Goal: Task Accomplishment & Management: Use online tool/utility

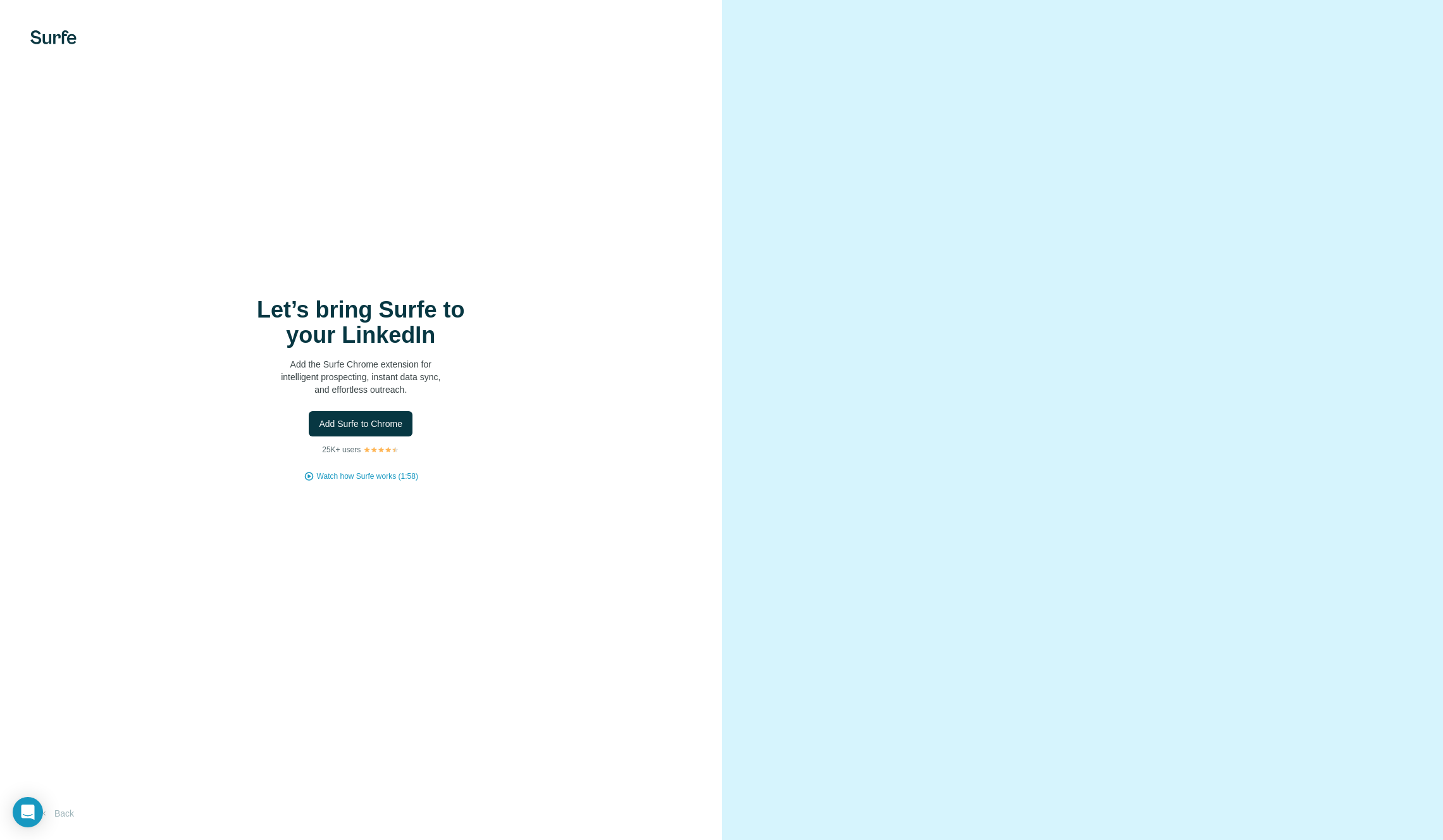
click at [55, 35] on img at bounding box center [53, 37] width 46 height 14
click at [46, 27] on div "Let’s bring Surfe to your LinkedIn Add the Surfe Chrome extension for intellige…" at bounding box center [361, 420] width 722 height 840
click at [48, 51] on div "Let’s bring Surfe to your LinkedIn Add the Surfe Chrome extension for intellige…" at bounding box center [361, 420] width 722 height 840
click at [62, 36] on img at bounding box center [53, 37] width 46 height 14
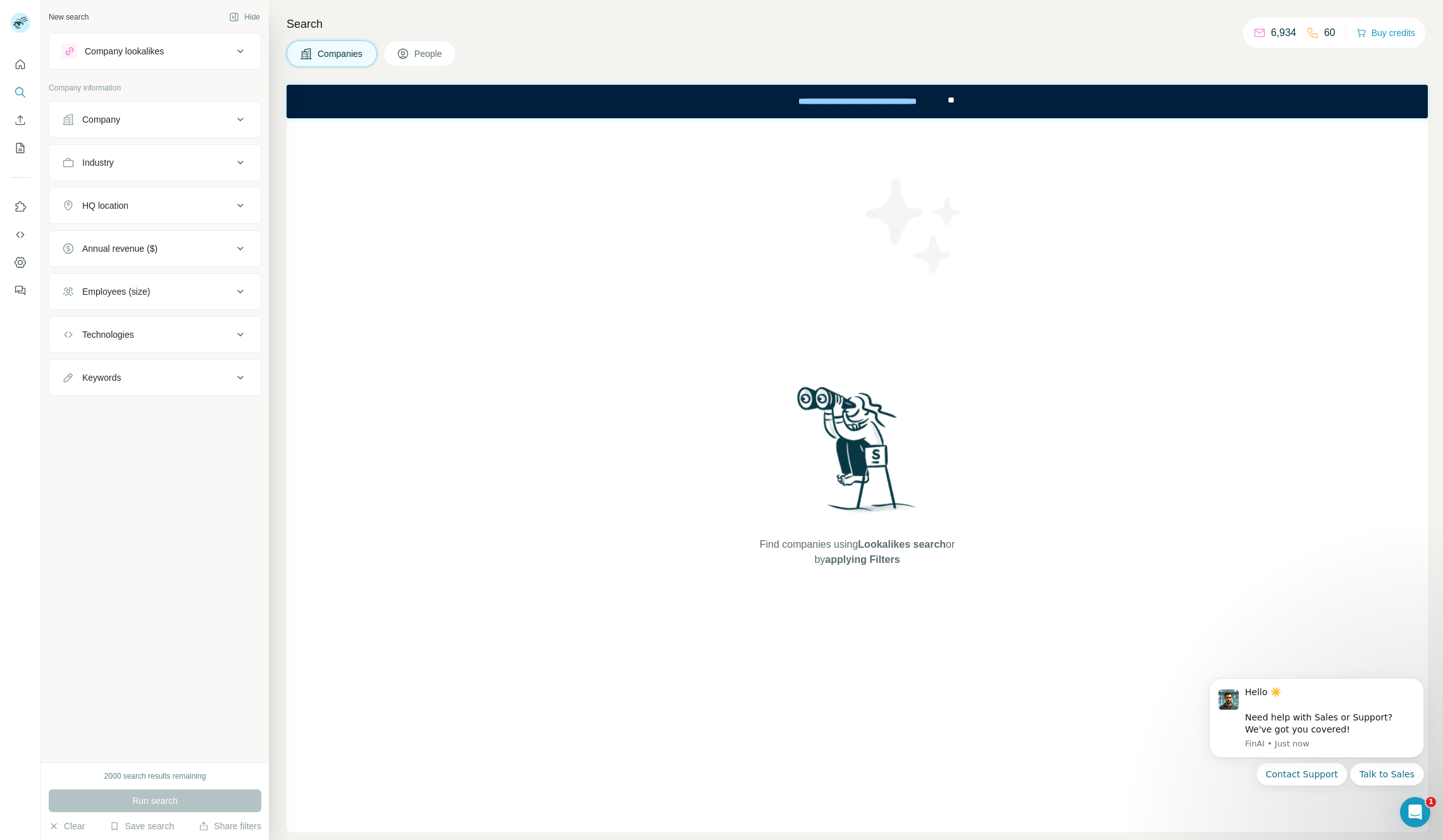
click at [152, 119] on div "Company" at bounding box center [147, 120] width 171 height 13
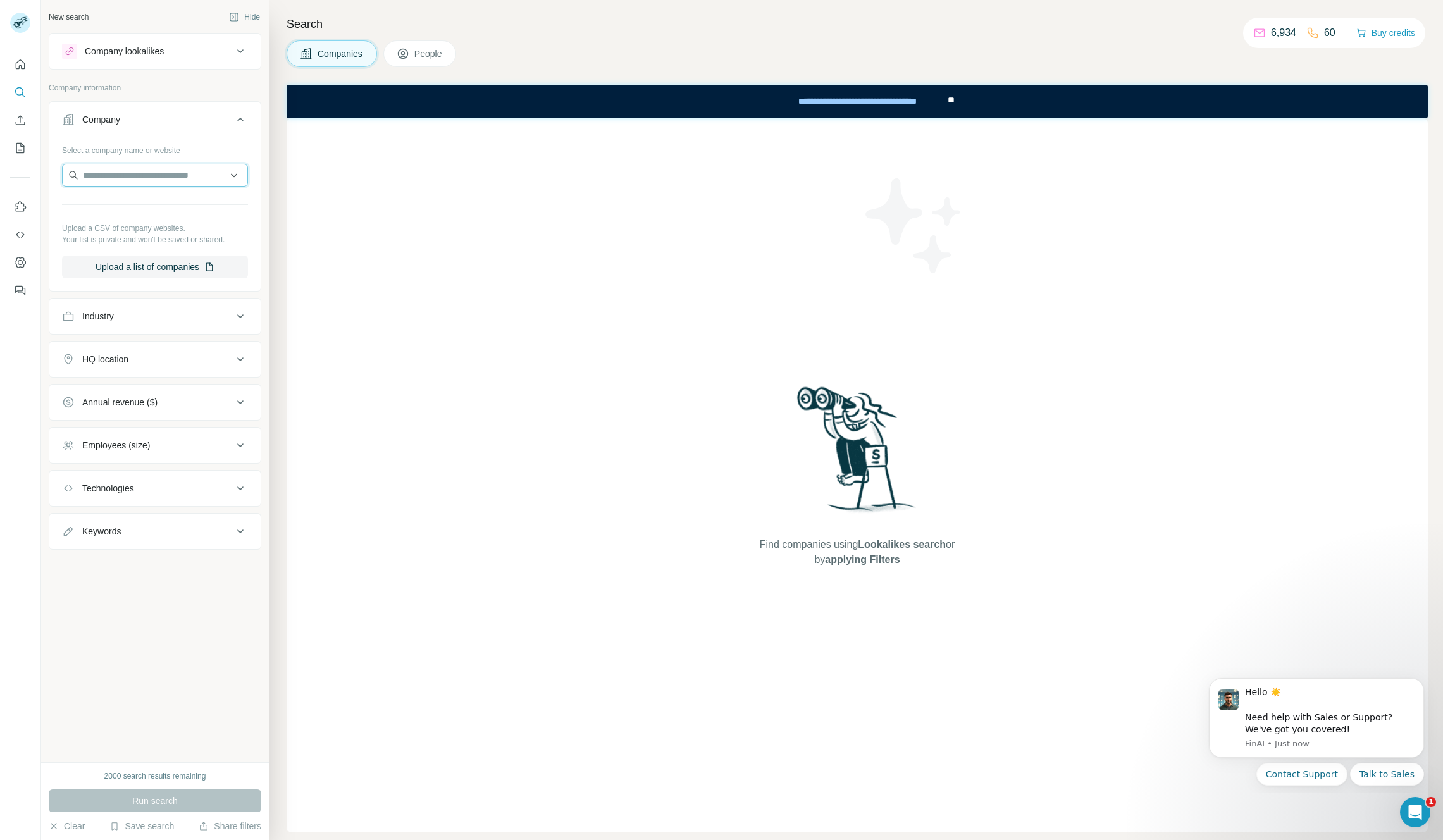
click at [145, 178] on input "text" at bounding box center [155, 175] width 186 height 23
type input "*********"
click at [117, 214] on p "[DOMAIN_NAME]" at bounding box center [128, 215] width 61 height 11
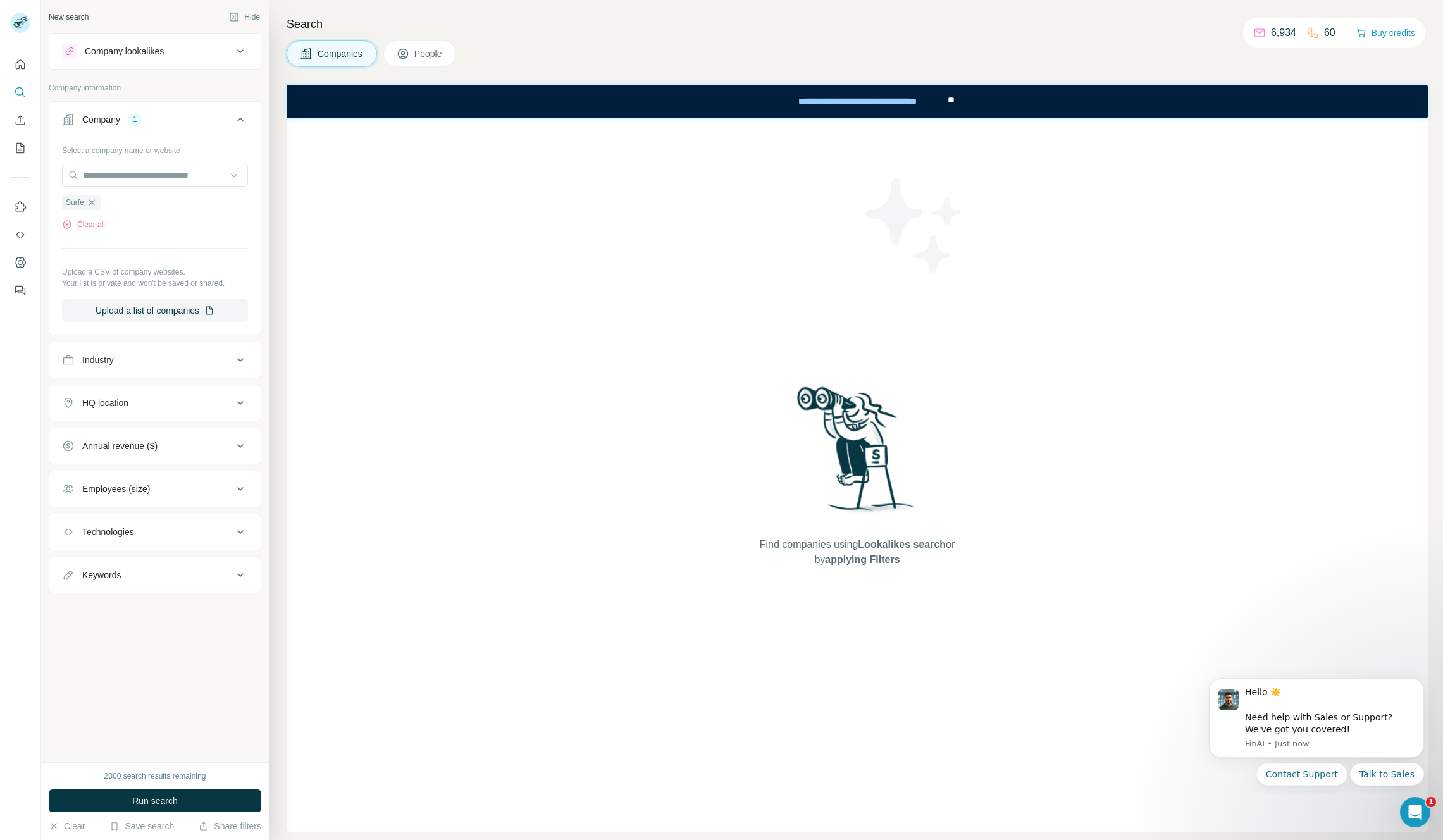
drag, startPoint x: 218, startPoint y: 803, endPoint x: 310, endPoint y: 720, distance: 123.9
click at [219, 803] on button "Run search" at bounding box center [155, 800] width 213 height 23
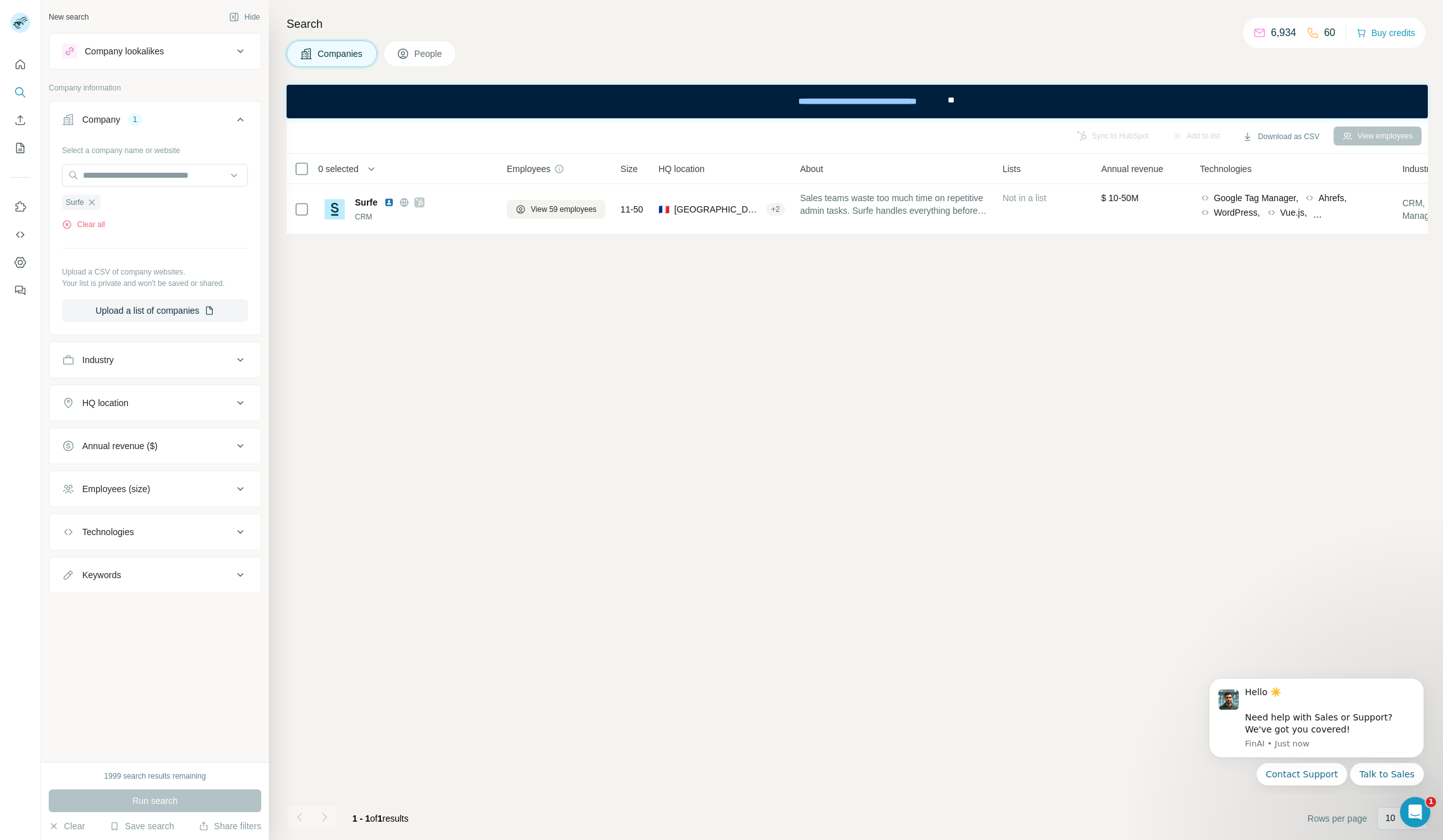
click at [166, 642] on div "New search Hide Company lookalikes Company information Company 1 Select a compa…" at bounding box center [155, 381] width 228 height 762
click at [158, 58] on div "Company lookalikes" at bounding box center [147, 51] width 171 height 15
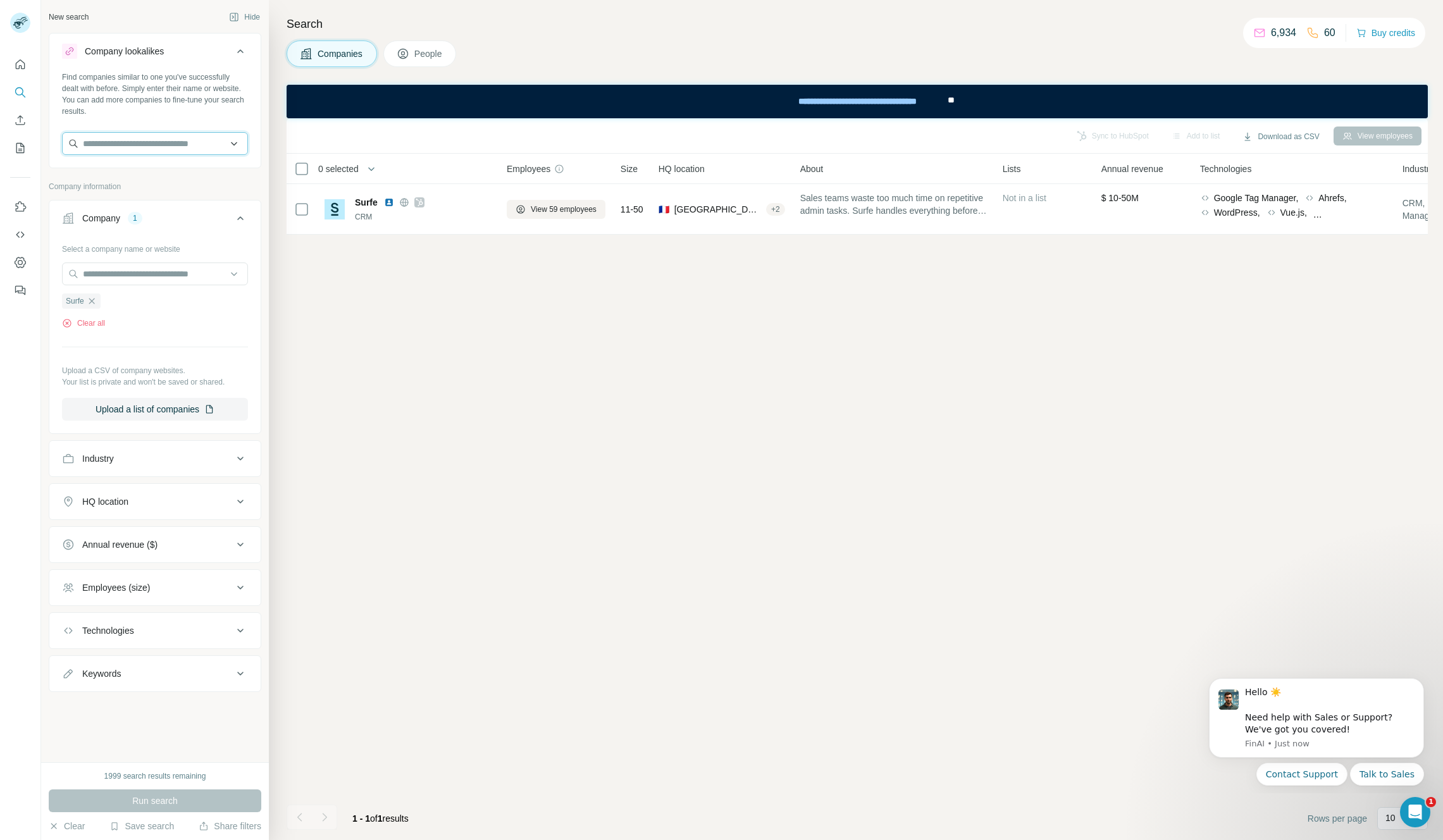
click at [145, 150] on input "text" at bounding box center [155, 144] width 186 height 23
click at [165, 149] on input "text" at bounding box center [155, 144] width 186 height 23
type input "*********"
click at [130, 173] on p "Surfe" at bounding box center [128, 172] width 61 height 13
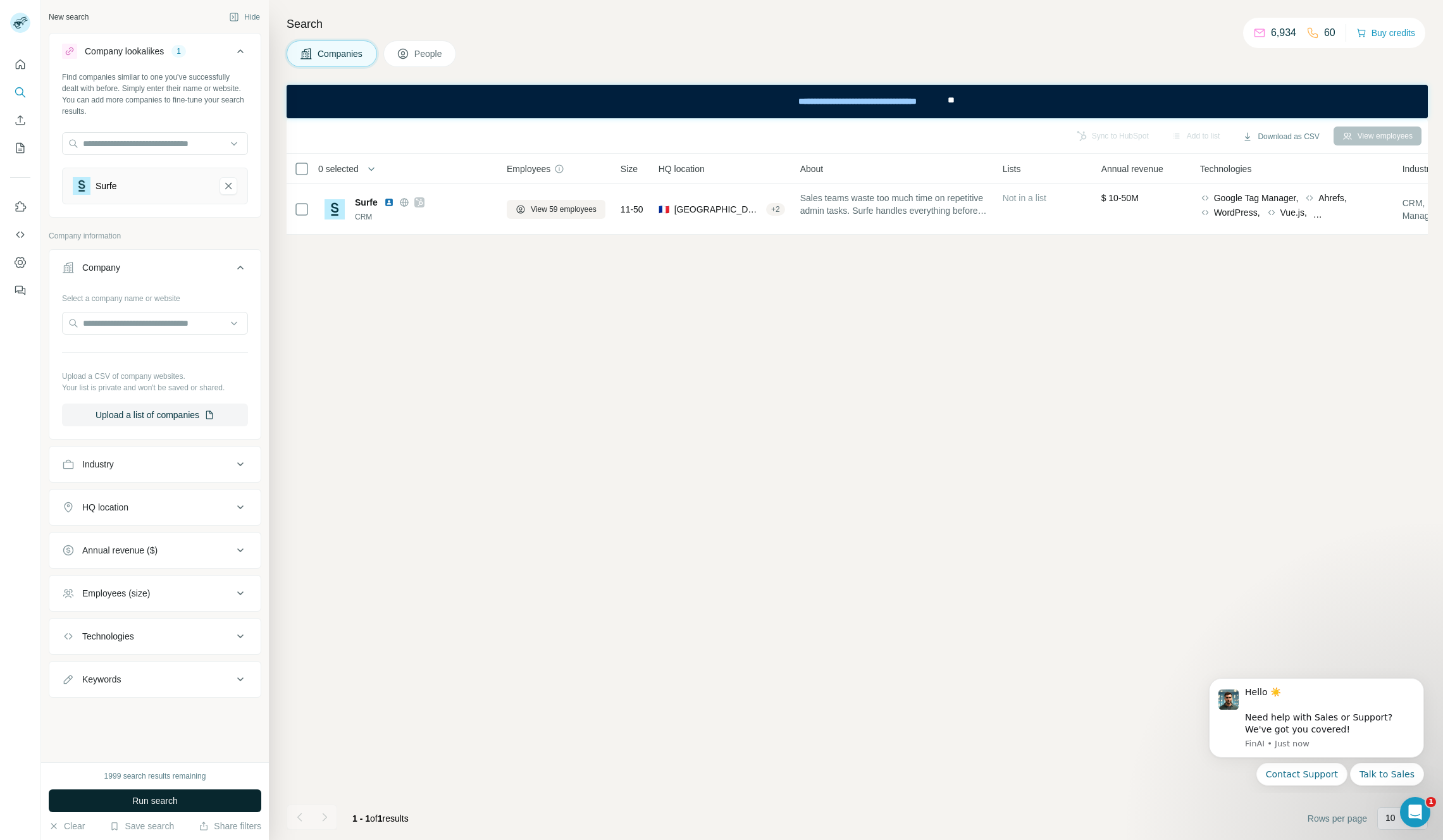
click at [195, 806] on button "Run search" at bounding box center [155, 800] width 213 height 23
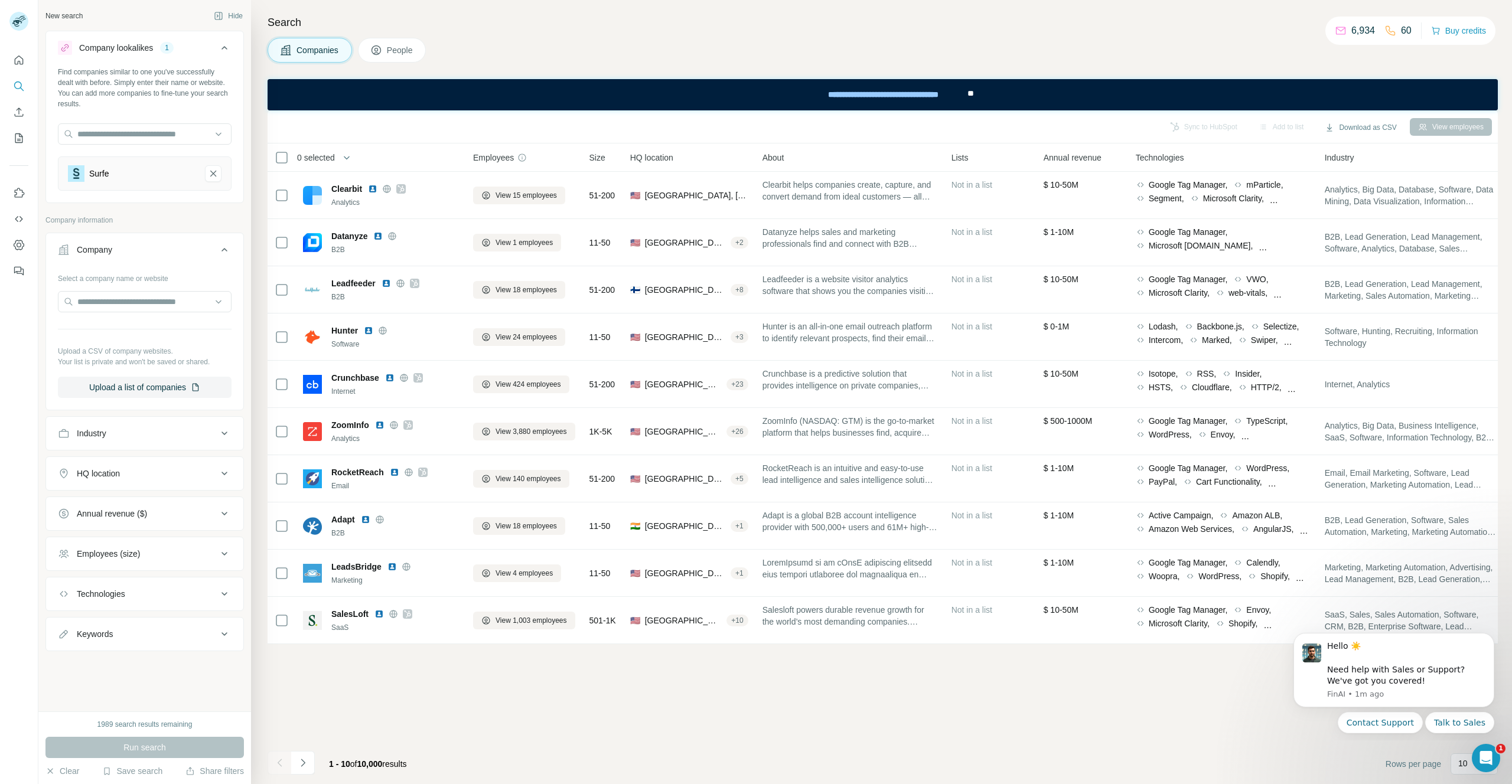
click at [692, 686] on div "Sync to HubSpot Add to list Download as CSV View employees 0 selected Companies…" at bounding box center [882, 448] width 1231 height 674
click at [1388, 637] on icon "Dismiss notification" at bounding box center [1491, 636] width 7 height 7
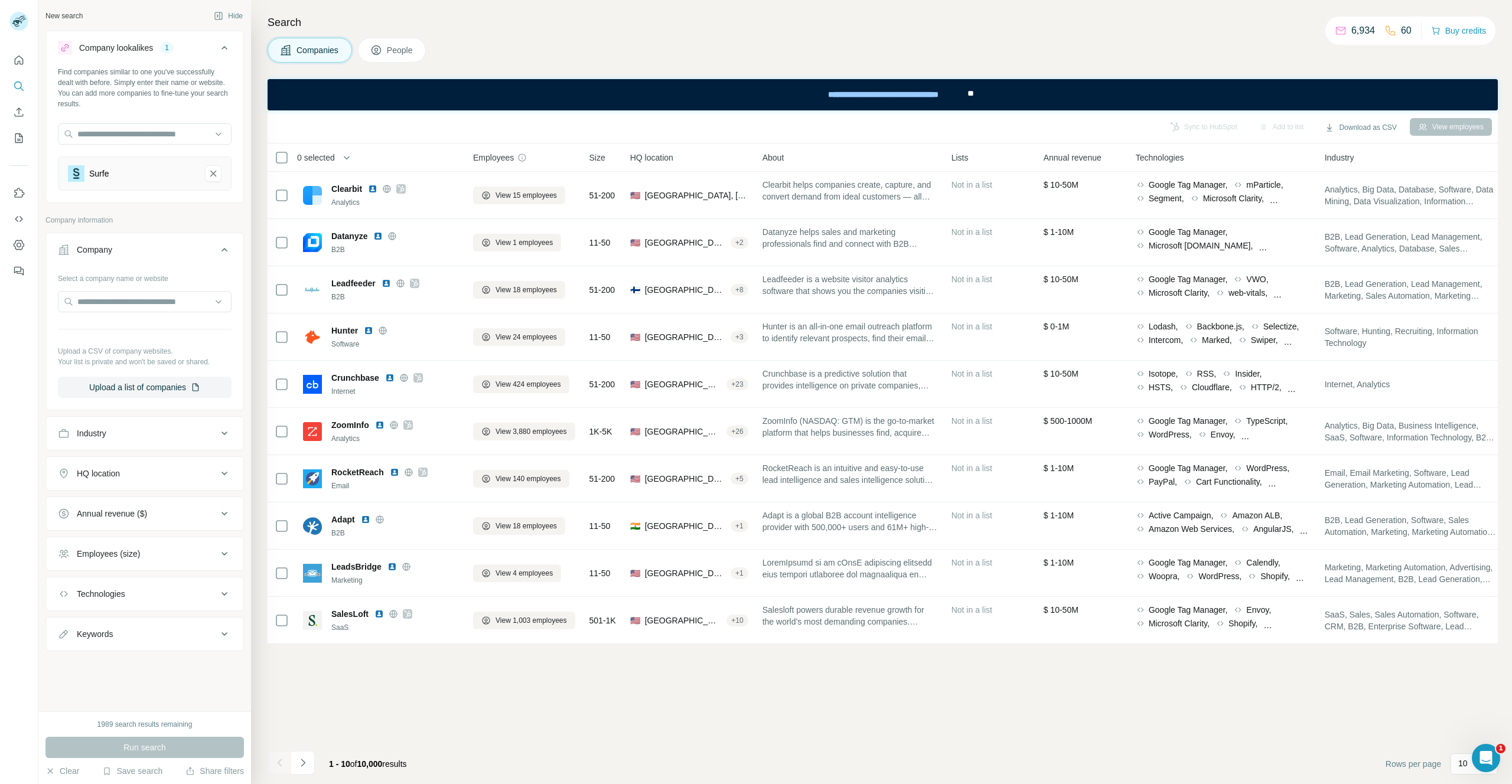
click at [1056, 723] on div "Sync to HubSpot Add to list Download as CSV View employees 0 selected Companies…" at bounding box center [882, 448] width 1231 height 674
click at [307, 767] on icon "Navigate to next page" at bounding box center [303, 763] width 12 height 12
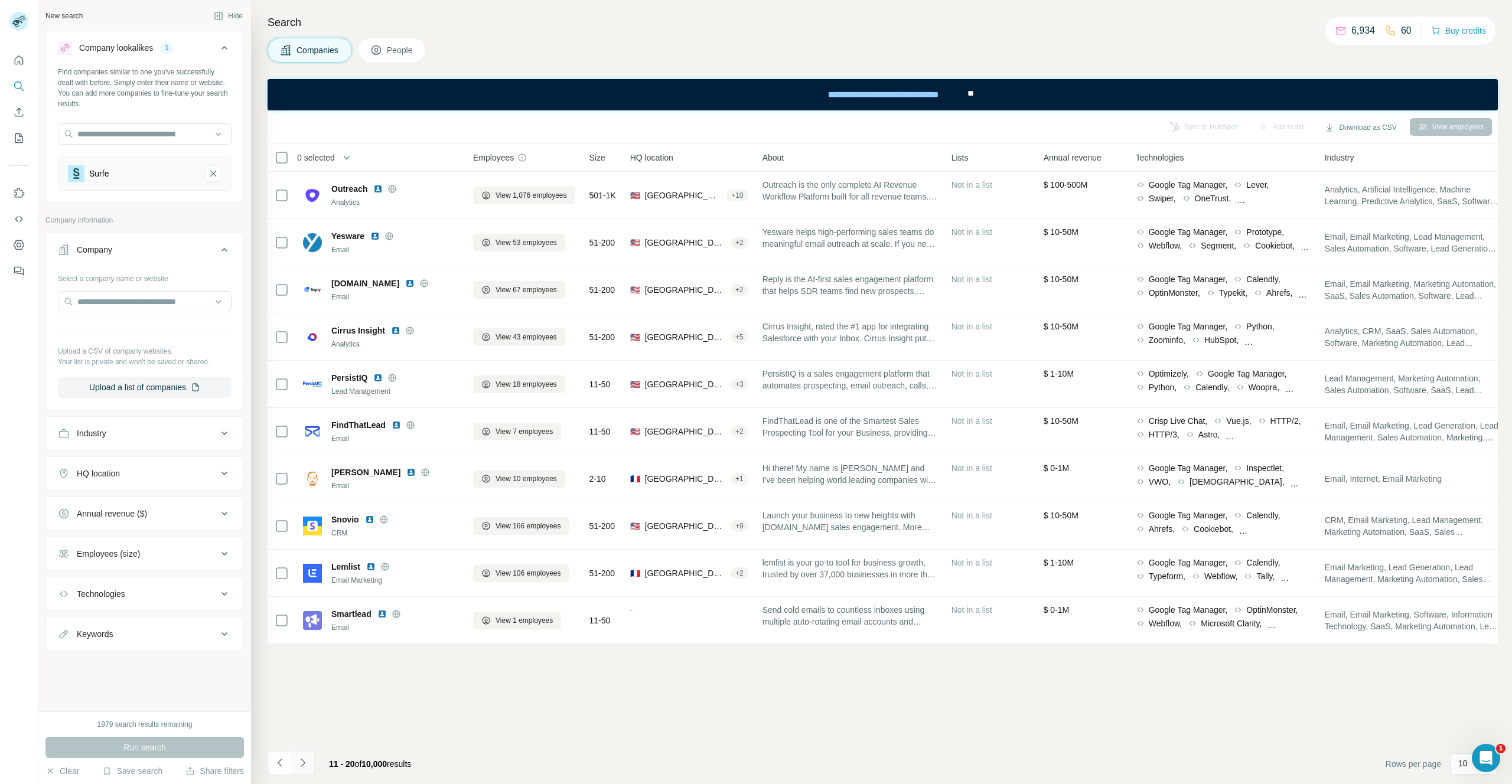
click at [306, 763] on icon "Navigate to next page" at bounding box center [303, 763] width 12 height 12
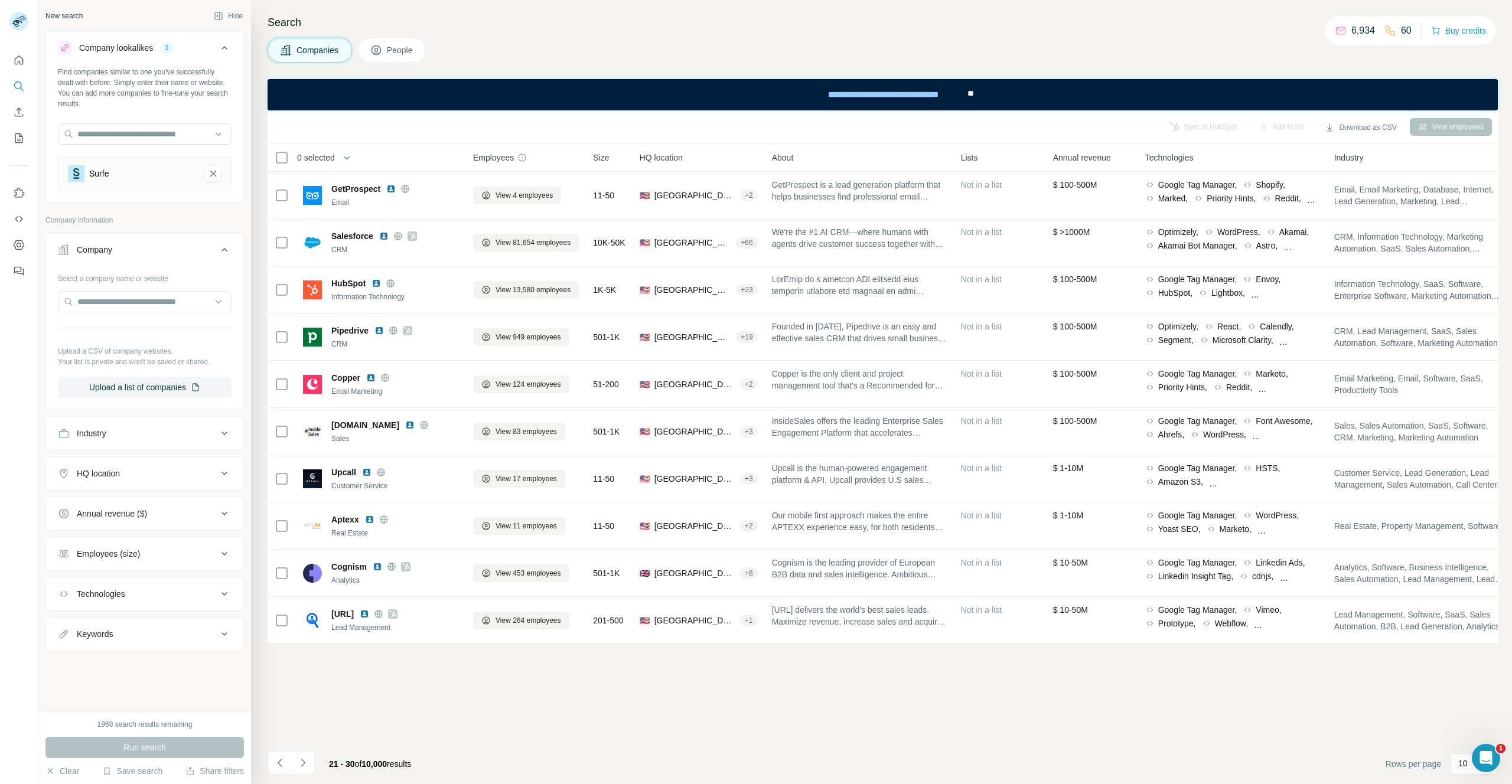
click at [210, 426] on button "Industry" at bounding box center [144, 433] width 198 height 28
click at [175, 429] on div "Industry" at bounding box center [137, 433] width 159 height 12
click at [166, 473] on div "HQ location" at bounding box center [137, 473] width 159 height 12
click at [164, 592] on div "Employees (size)" at bounding box center [137, 589] width 159 height 12
click at [217, 585] on icon at bounding box center [224, 588] width 14 height 14
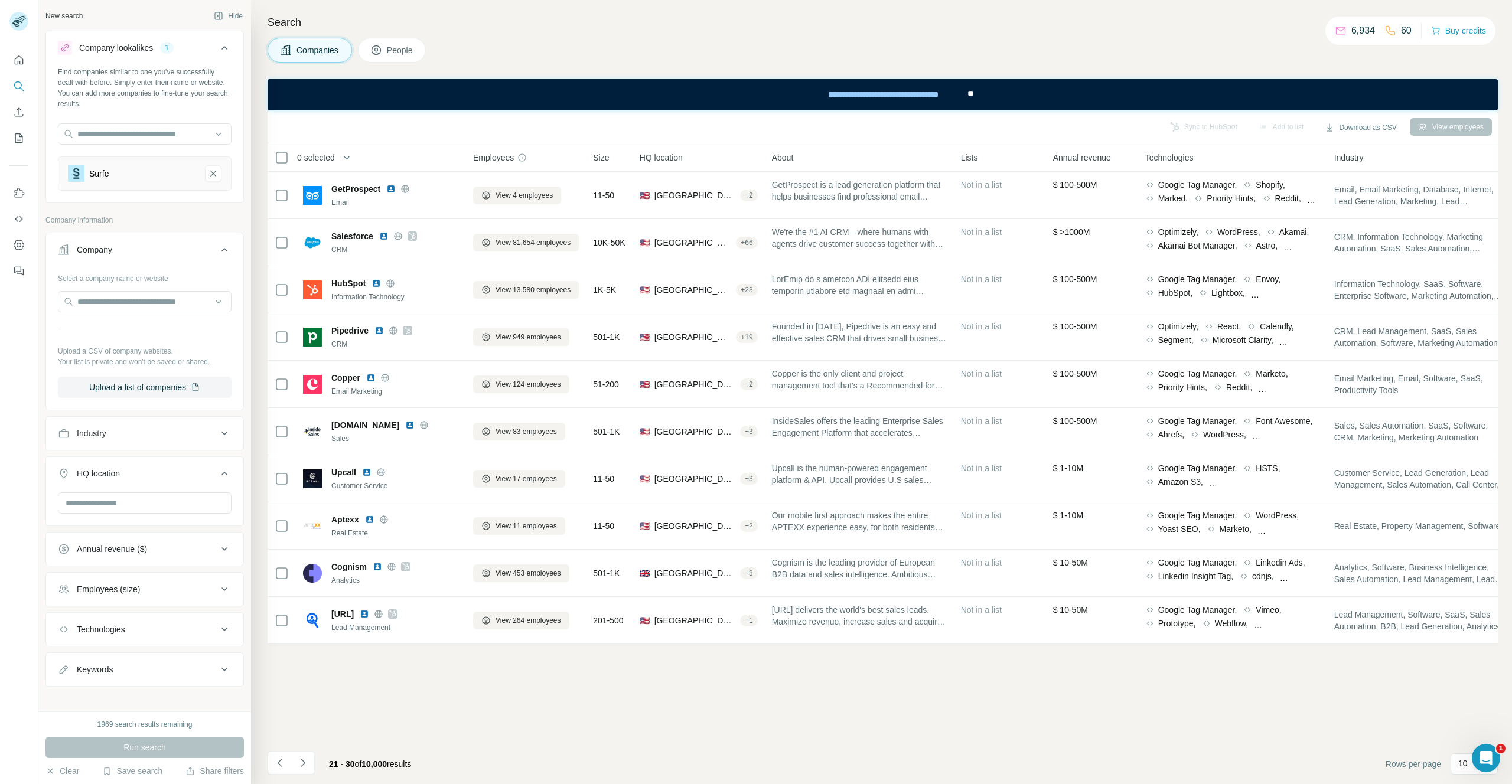
click at [217, 480] on icon at bounding box center [224, 473] width 14 height 14
click at [279, 758] on icon "Navigate to previous page" at bounding box center [279, 763] width 12 height 12
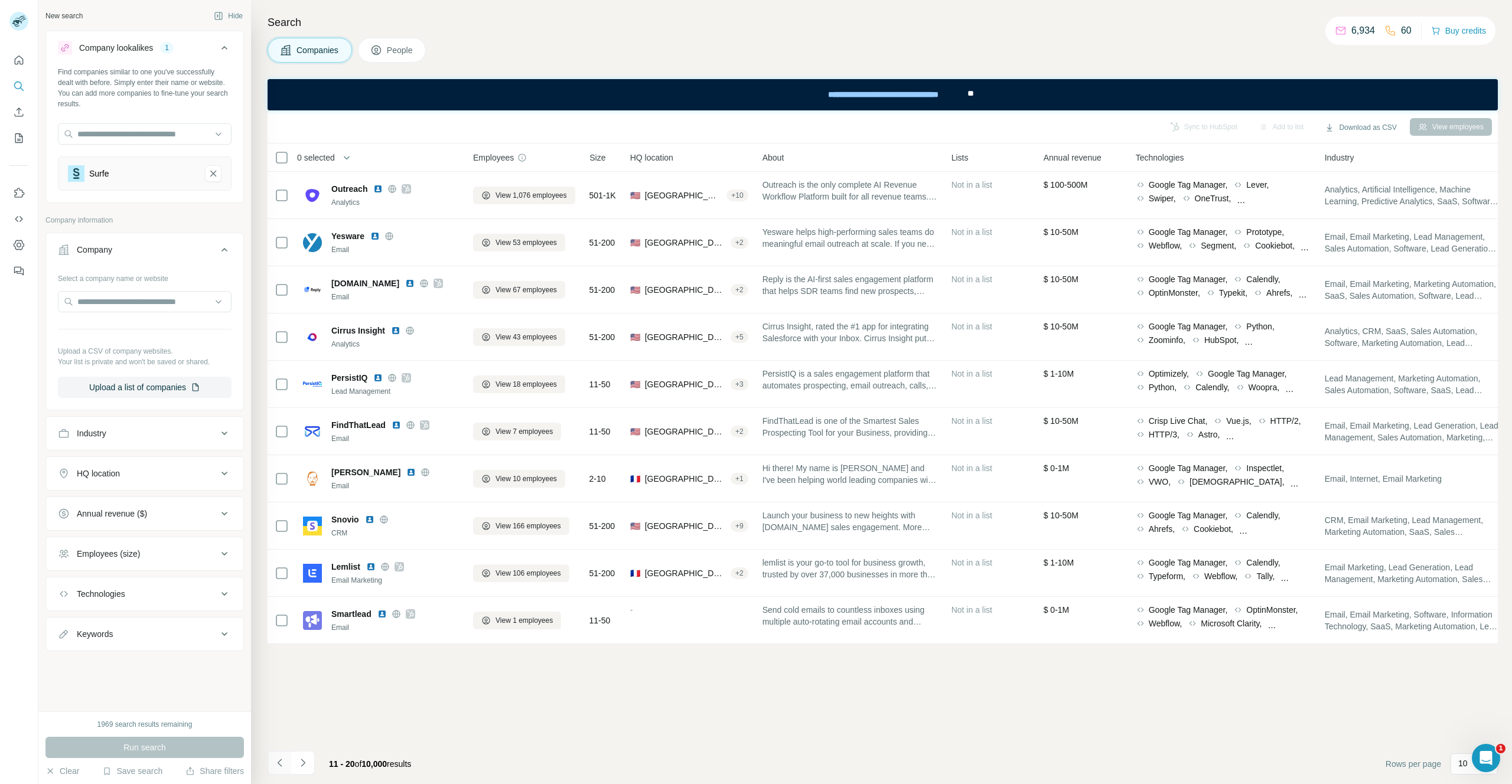
click at [275, 760] on icon "Navigate to previous page" at bounding box center [279, 763] width 12 height 12
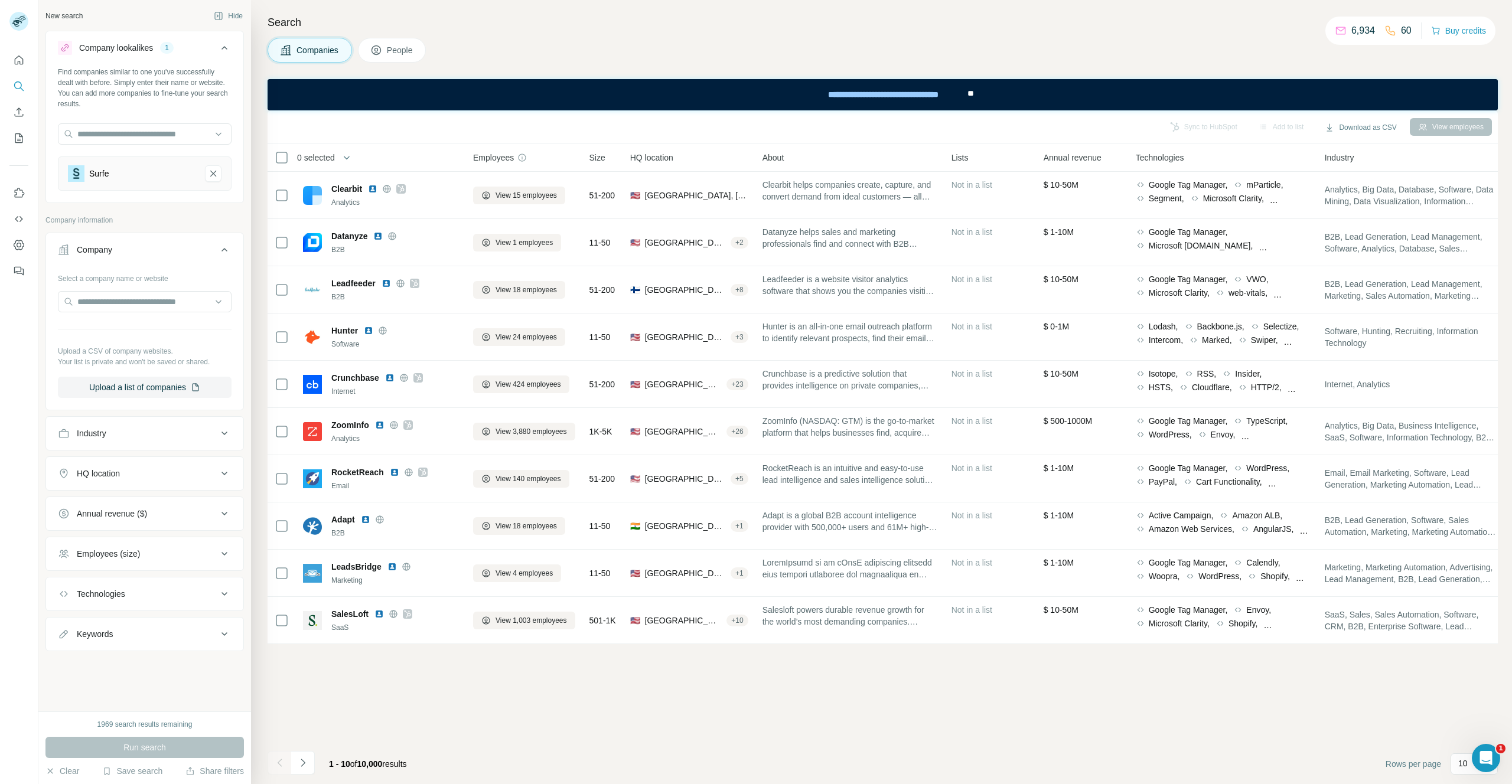
click at [182, 554] on div "Employees (size)" at bounding box center [137, 553] width 159 height 12
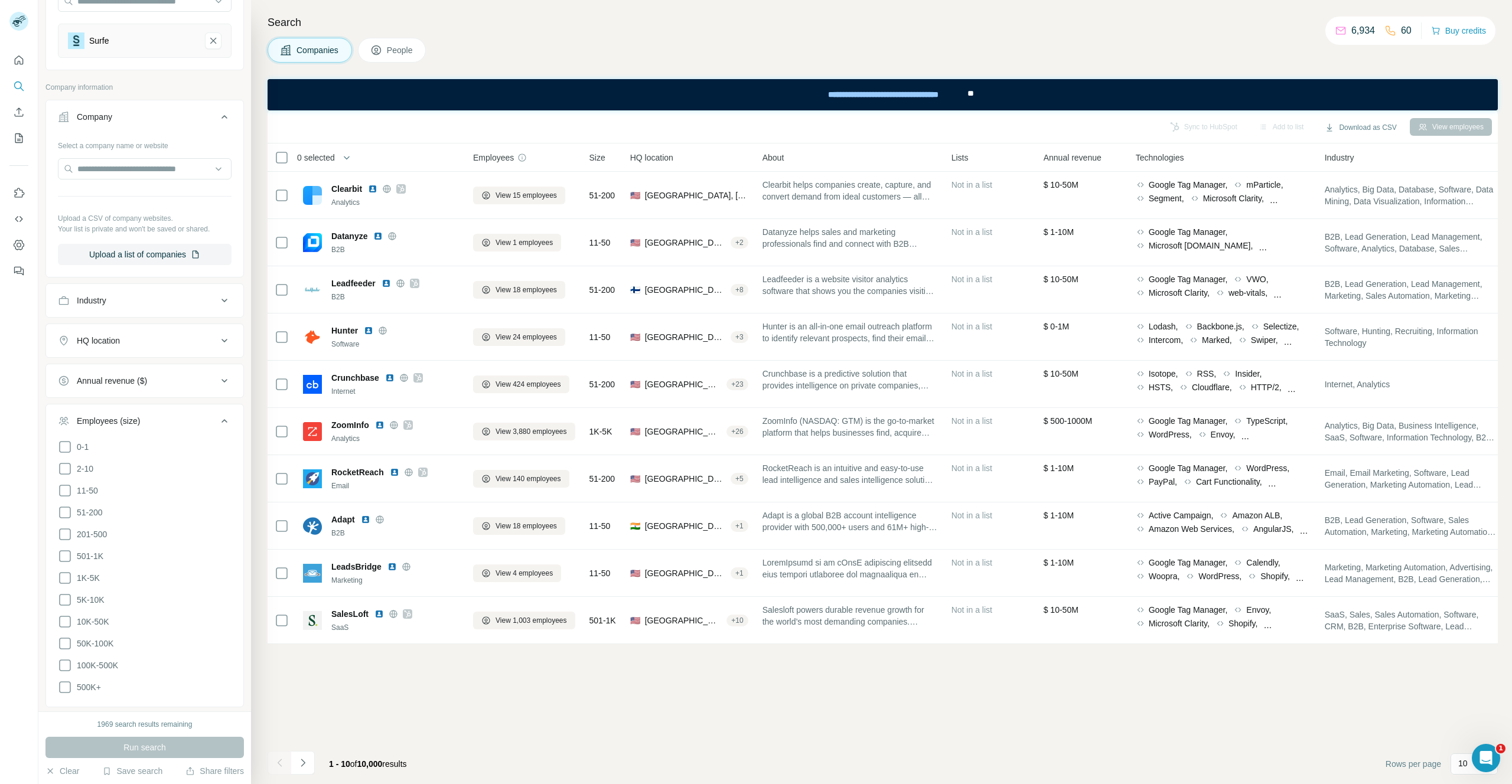
scroll to position [238, 0]
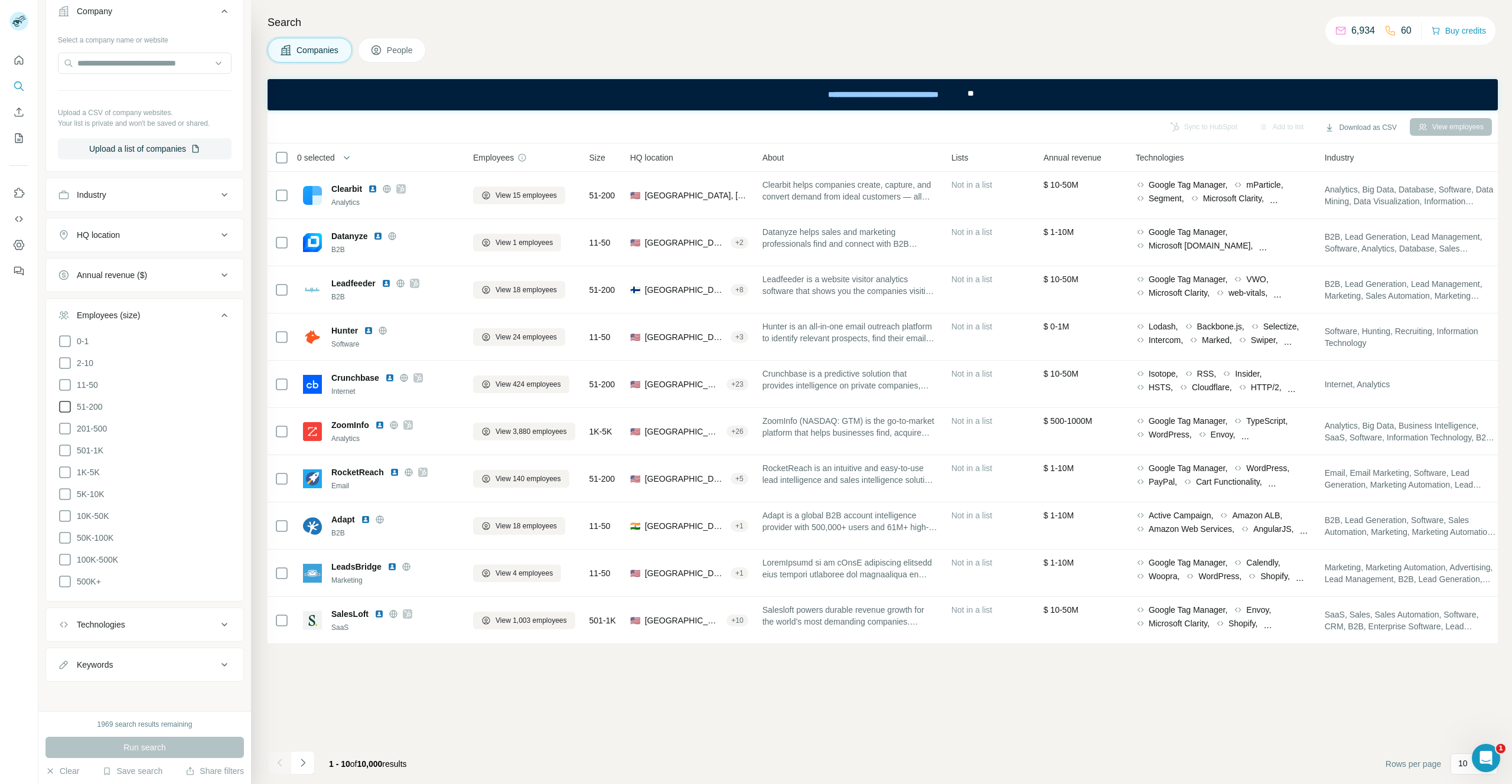
click at [65, 402] on icon at bounding box center [64, 406] width 14 height 14
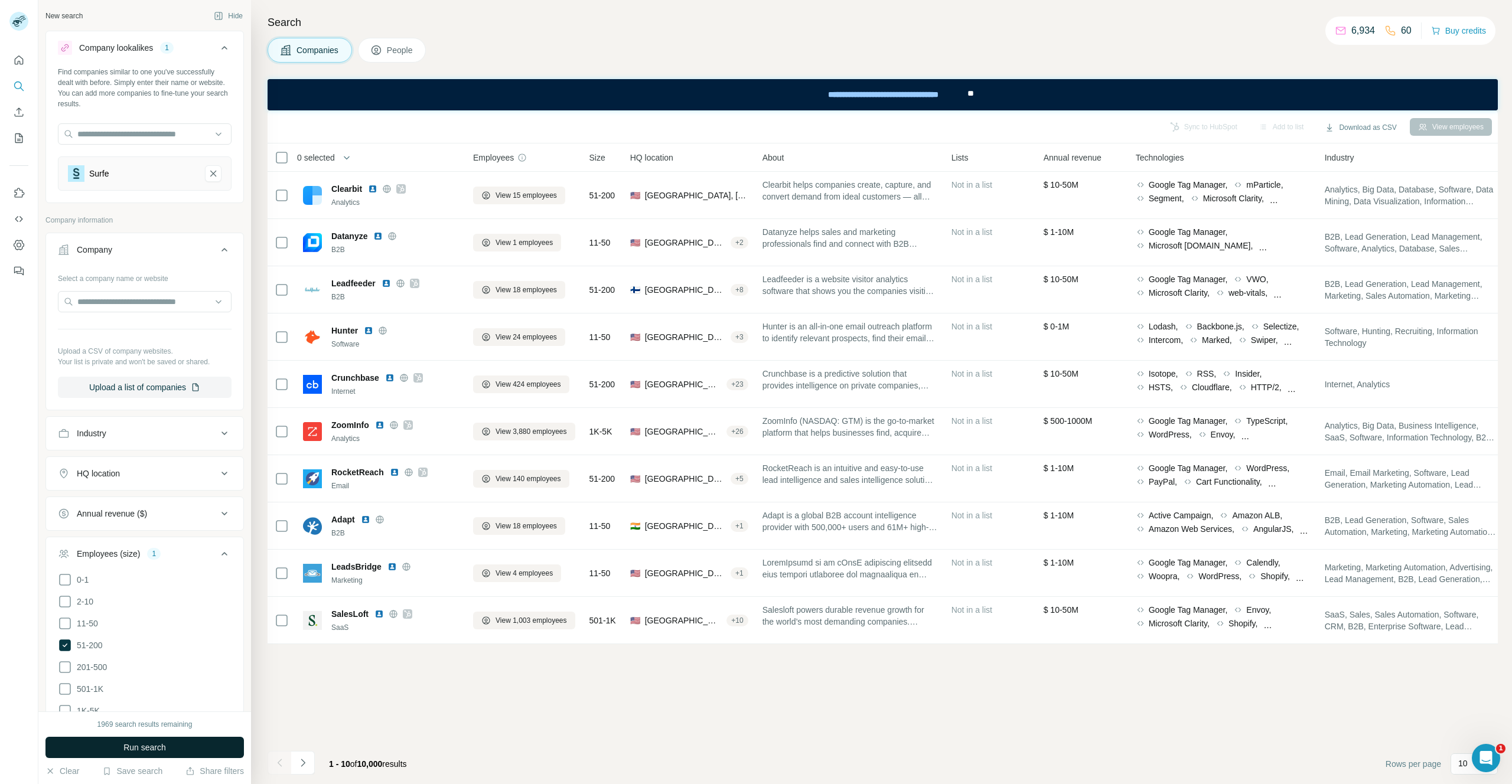
click at [133, 748] on span "Run search" at bounding box center [145, 747] width 43 height 12
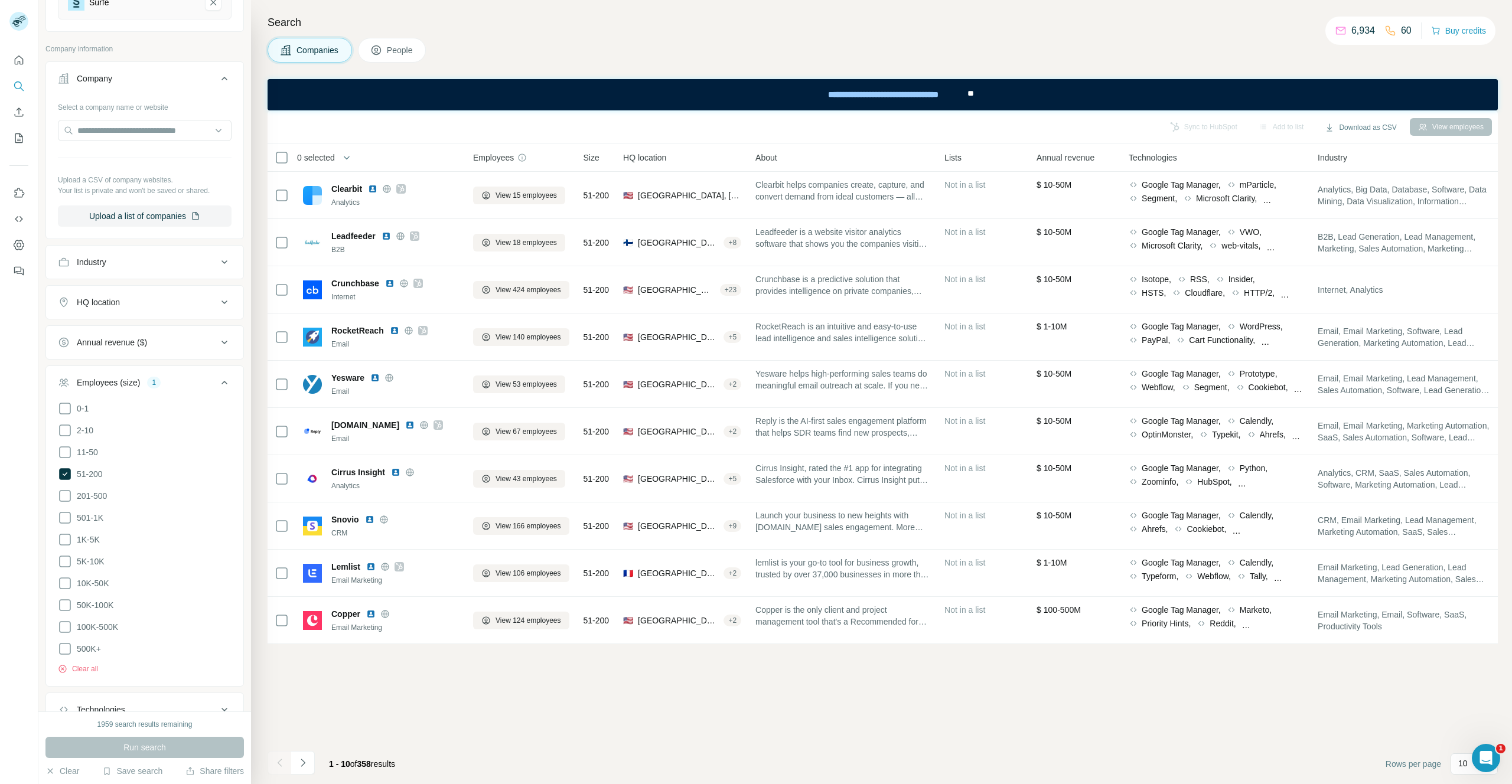
scroll to position [182, 0]
click at [193, 287] on div "HQ location" at bounding box center [137, 292] width 159 height 12
click at [162, 327] on input "text" at bounding box center [144, 321] width 173 height 21
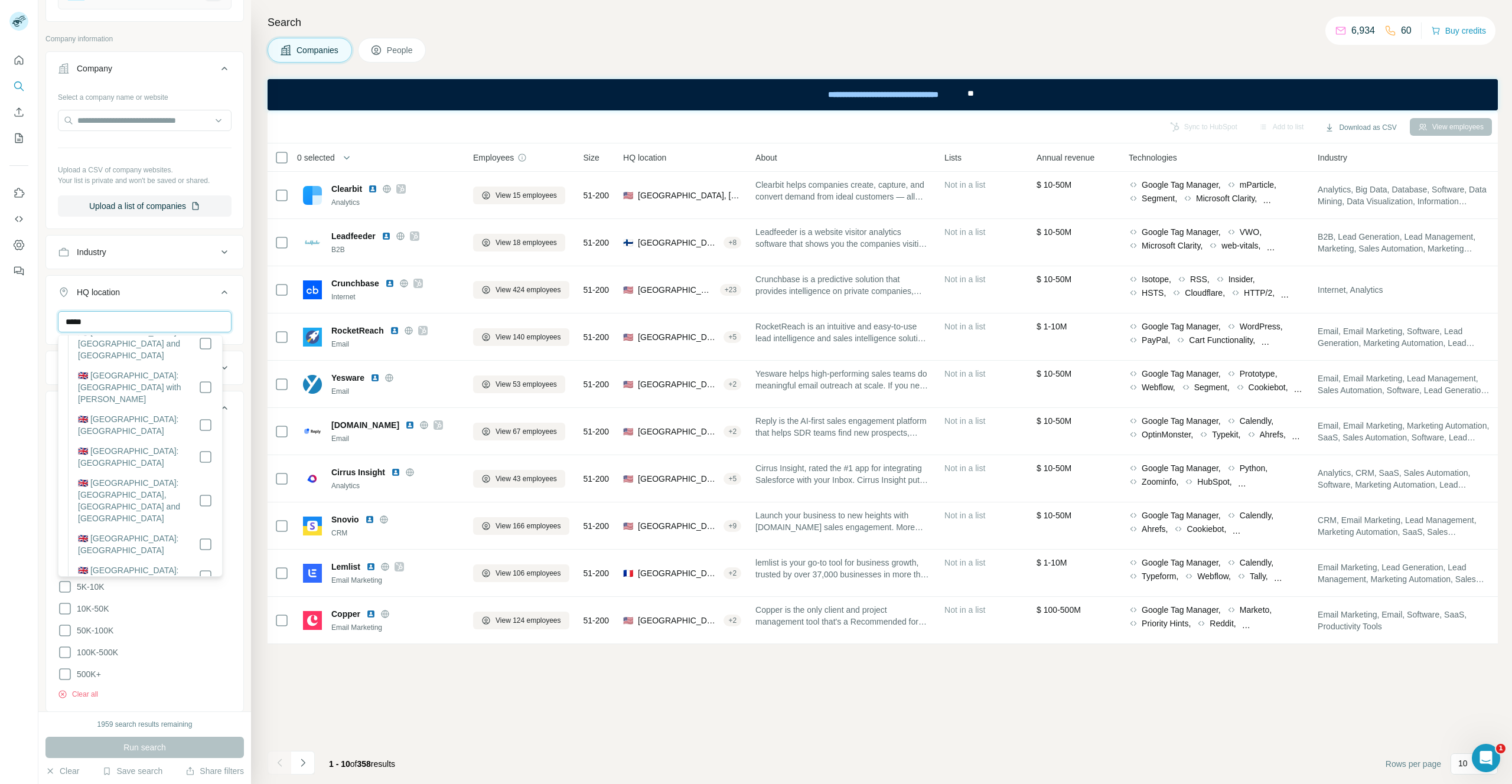
scroll to position [0, 0]
type input "*****"
click at [67, 351] on icon "button" at bounding box center [69, 354] width 12 height 12
click at [69, 379] on icon "button" at bounding box center [69, 380] width 12 height 12
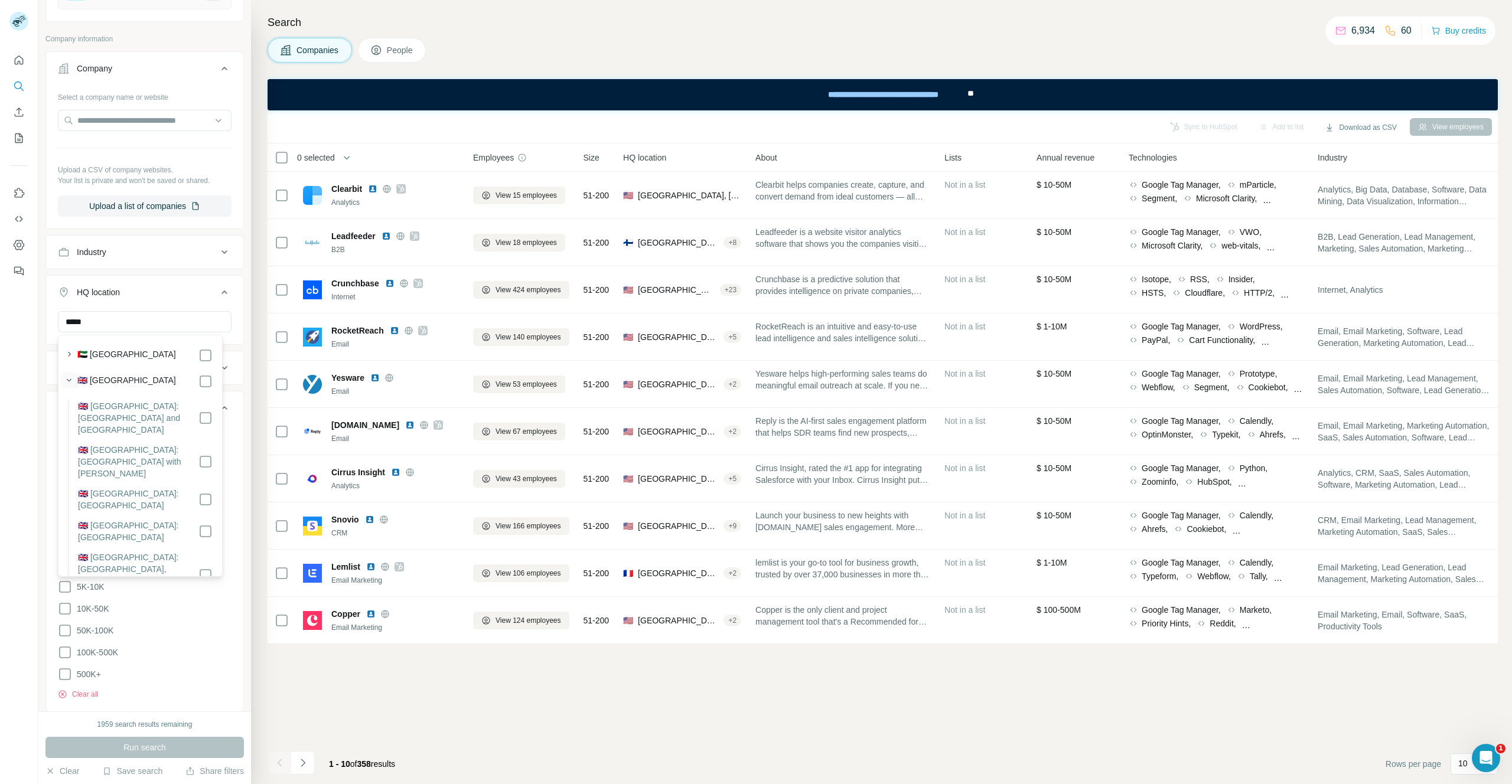
click at [70, 379] on icon "button" at bounding box center [69, 380] width 12 height 12
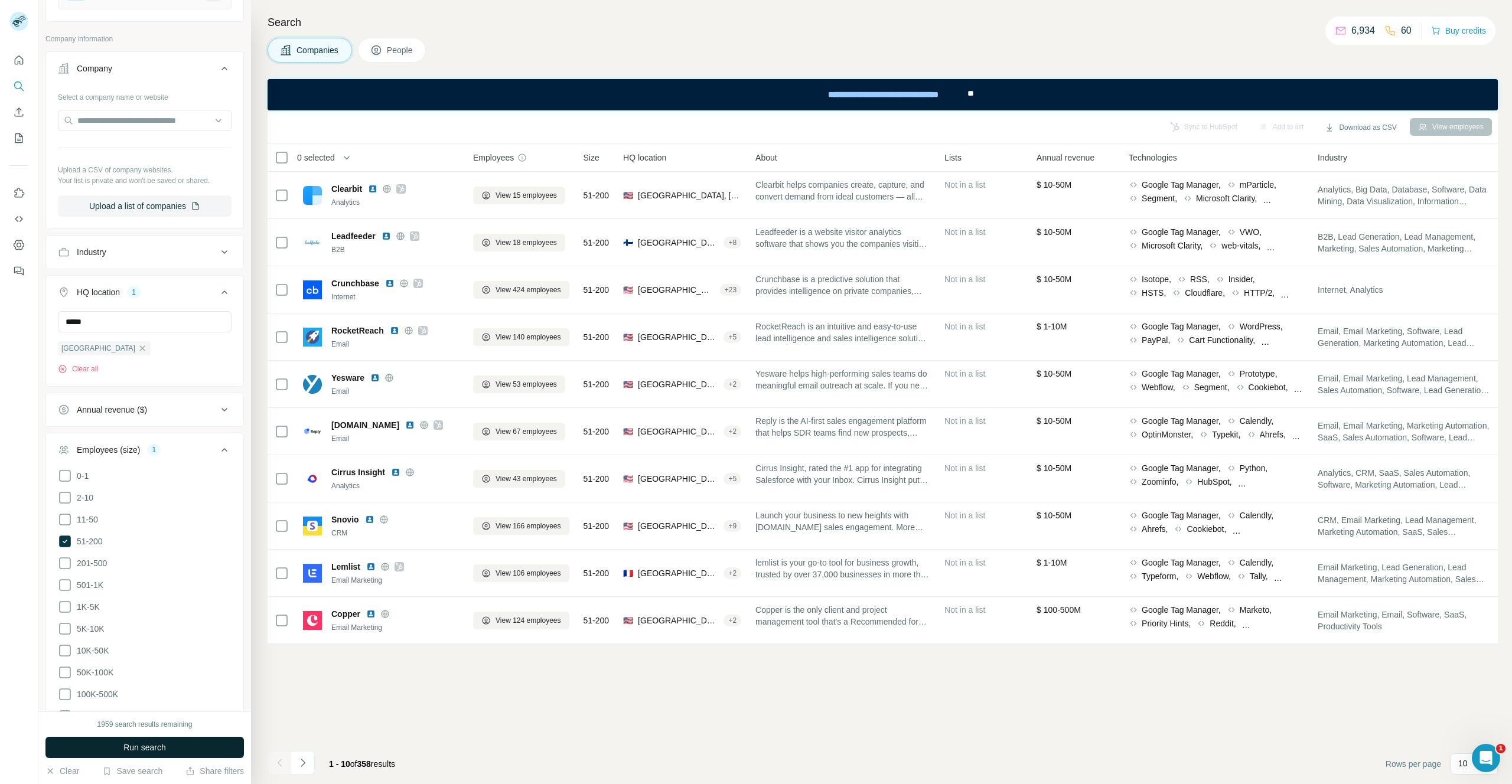
click at [201, 745] on button "Run search" at bounding box center [144, 747] width 198 height 21
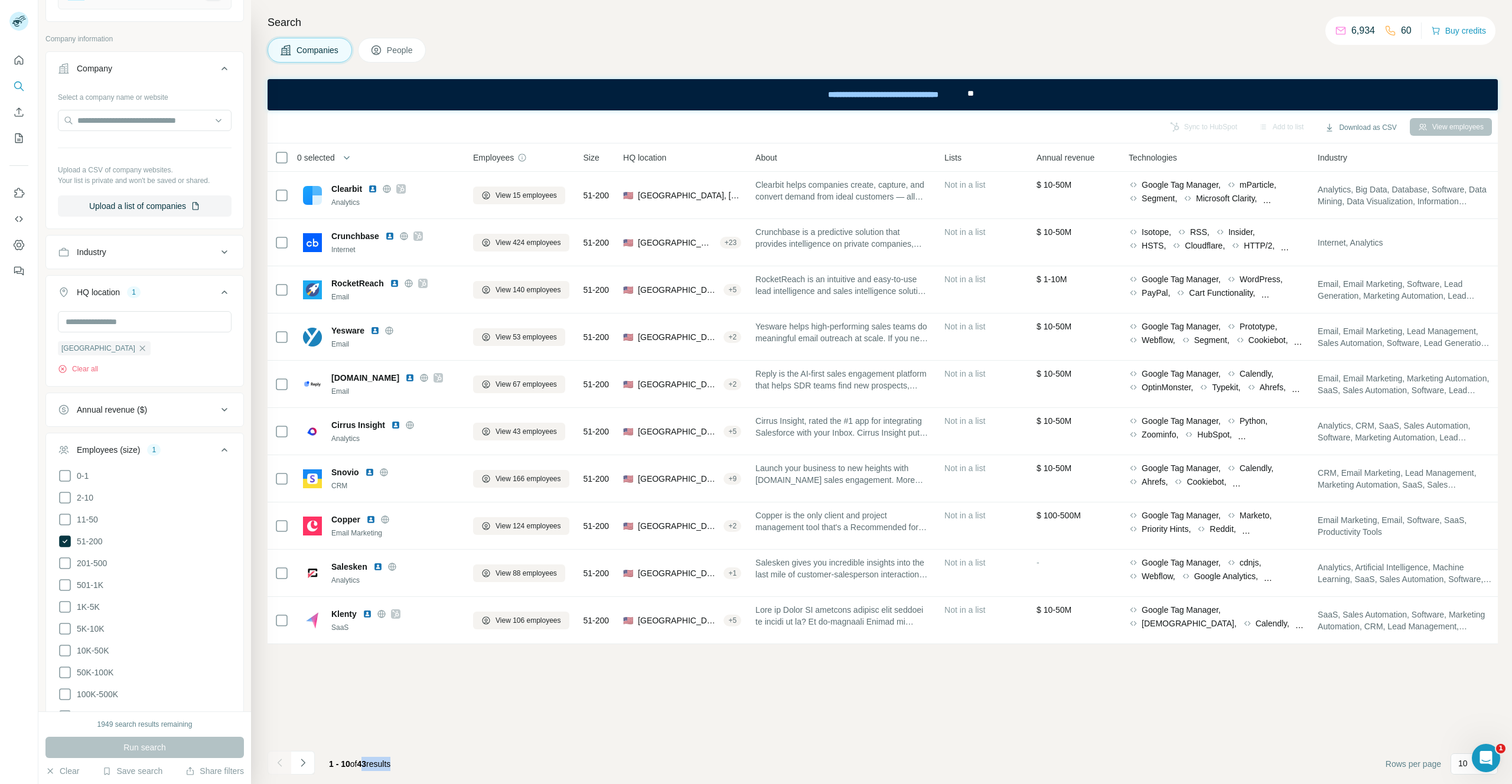
drag, startPoint x: 362, startPoint y: 764, endPoint x: 404, endPoint y: 763, distance: 42.0
click at [400, 763] on div "1 - 10 of 43 results" at bounding box center [360, 764] width 80 height 26
click at [367, 765] on span "43" at bounding box center [362, 764] width 9 height 9
drag, startPoint x: 361, startPoint y: 766, endPoint x: 414, endPoint y: 767, distance: 53.0
click at [414, 767] on footer "1 - 10 of 43 results Rows per page 10" at bounding box center [882, 764] width 1231 height 40
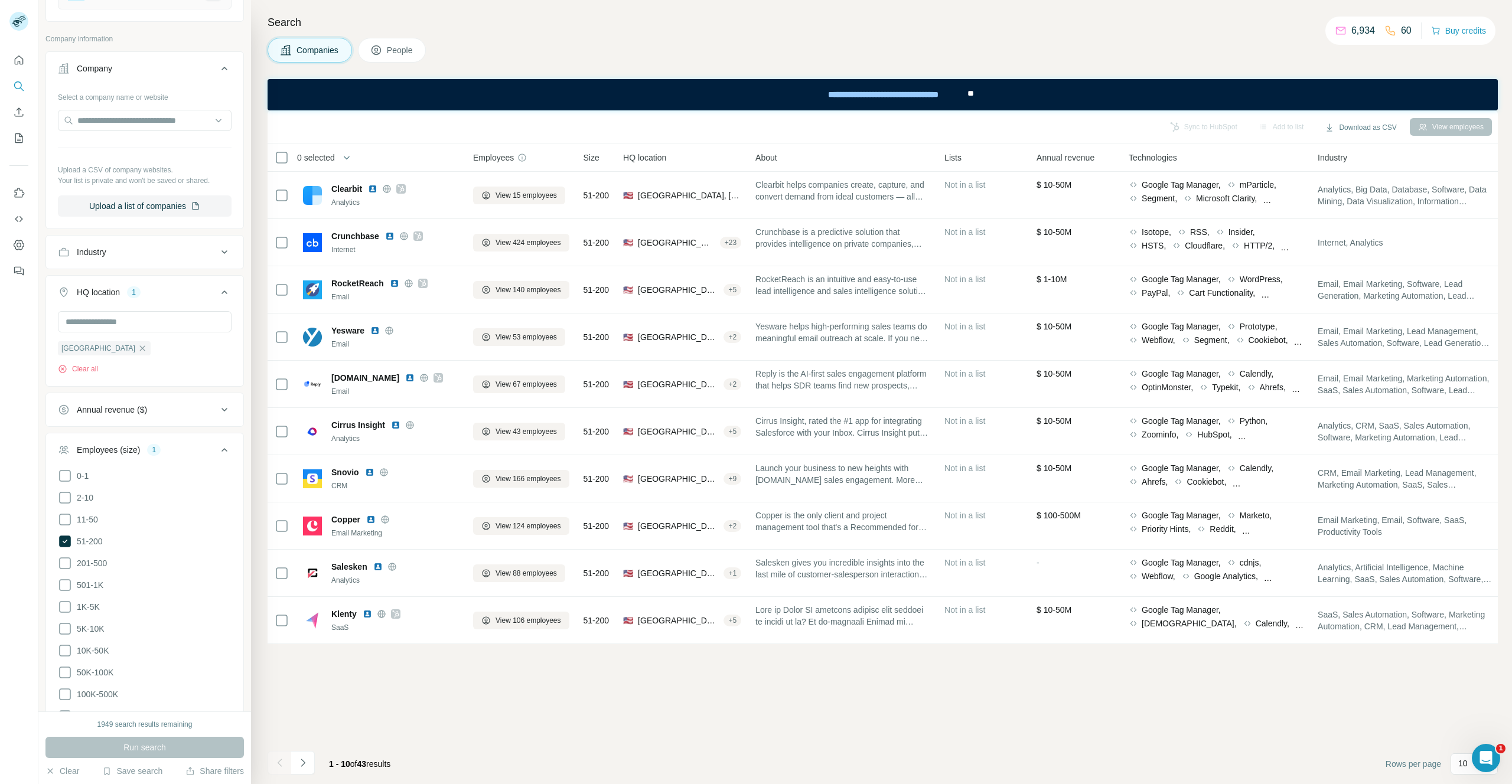
click at [415, 766] on footer "1 - 10 of 43 results Rows per page 10" at bounding box center [882, 764] width 1231 height 40
drag, startPoint x: 439, startPoint y: 767, endPoint x: 319, endPoint y: 765, distance: 120.0
click at [319, 765] on footer "1 - 10 of 43 results Rows per page 10" at bounding box center [882, 764] width 1231 height 40
click at [358, 764] on span "of" at bounding box center [354, 764] width 7 height 9
drag, startPoint x: 430, startPoint y: 770, endPoint x: 319, endPoint y: 767, distance: 111.0
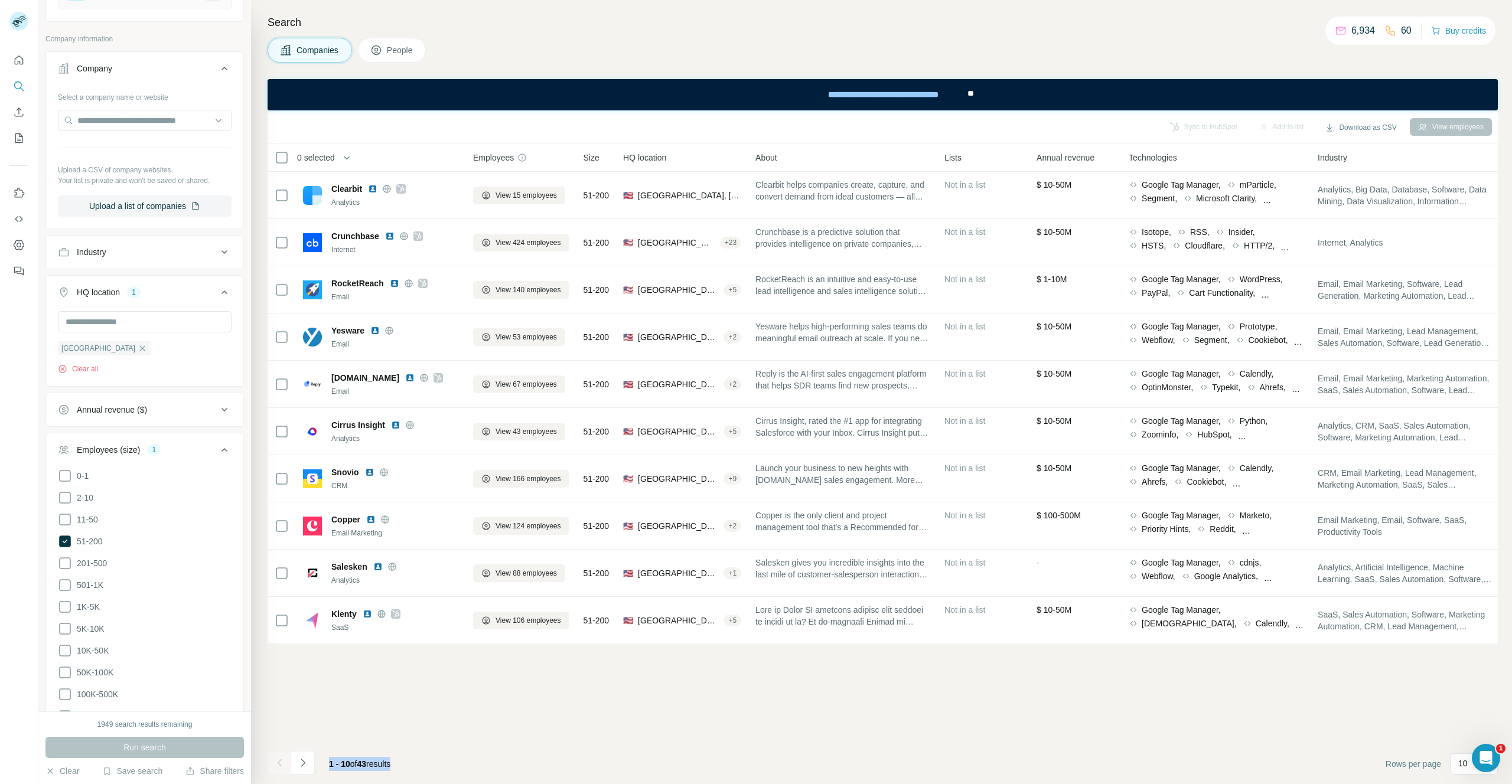
click at [319, 767] on footer "1 - 10 of 43 results Rows per page 10" at bounding box center [882, 764] width 1231 height 40
click at [367, 765] on span "43" at bounding box center [362, 764] width 9 height 9
drag, startPoint x: 439, startPoint y: 769, endPoint x: 316, endPoint y: 767, distance: 123.0
click at [316, 767] on footer "1 - 10 of 43 results Rows per page 10" at bounding box center [882, 764] width 1231 height 40
click at [217, 404] on icon at bounding box center [224, 409] width 14 height 14
